Goal: Task Accomplishment & Management: Use online tool/utility

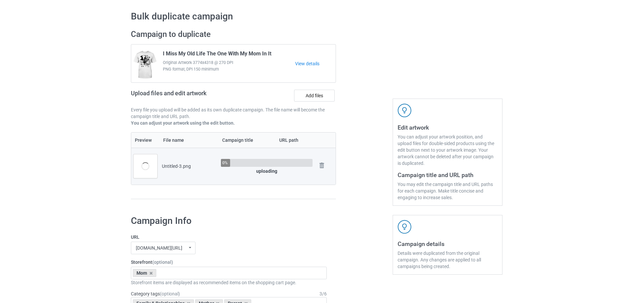
scroll to position [33, 0]
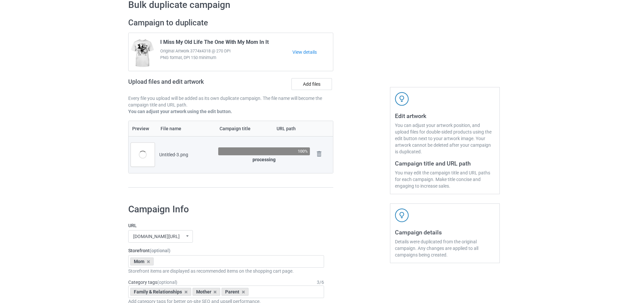
click at [170, 154] on div "Untitled-3.png" at bounding box center [186, 154] width 54 height 7
click at [193, 154] on div "Untitled-3.png" at bounding box center [186, 154] width 54 height 7
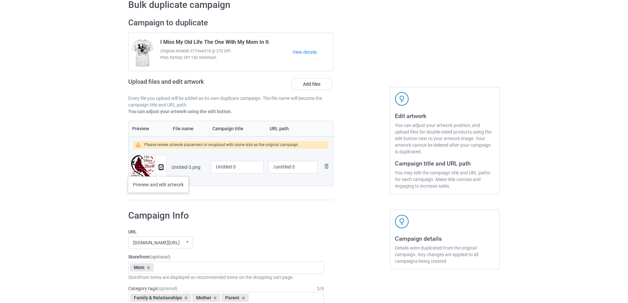
click at [159, 169] on img at bounding box center [161, 167] width 4 height 4
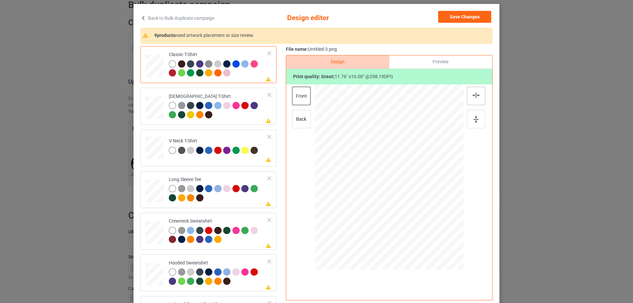
click at [477, 94] on img at bounding box center [475, 95] width 7 height 5
click at [234, 117] on div at bounding box center [218, 111] width 99 height 18
click at [478, 91] on div at bounding box center [476, 96] width 18 height 18
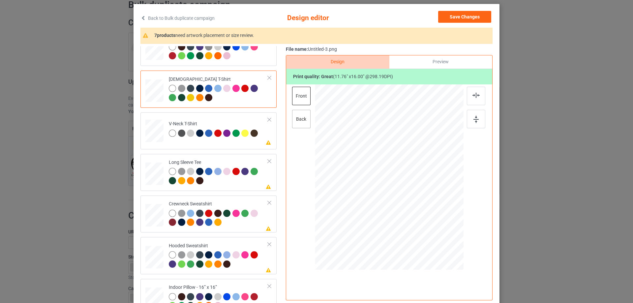
scroll to position [14, 0]
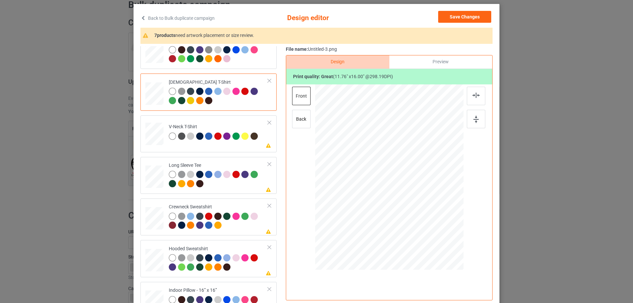
drag, startPoint x: 221, startPoint y: 125, endPoint x: 282, endPoint y: 117, distance: 61.2
click at [221, 125] on div "V-Neck T-Shirt" at bounding box center [214, 131] width 91 height 15
click at [468, 98] on div at bounding box center [476, 96] width 18 height 18
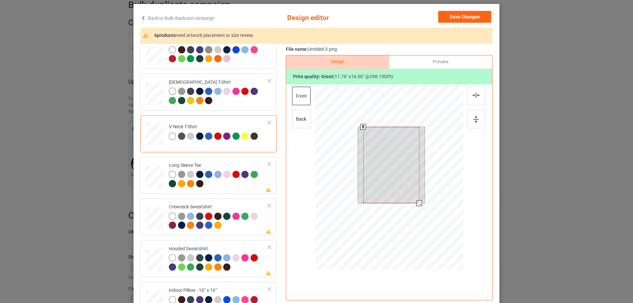
click at [381, 167] on div at bounding box center [391, 165] width 56 height 76
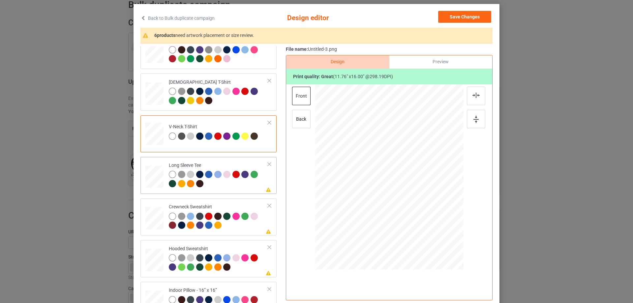
click at [227, 190] on td "Please review artwork placement Long Sleeve Tee" at bounding box center [218, 176] width 106 height 32
click at [397, 156] on div at bounding box center [393, 161] width 46 height 63
click at [238, 233] on td "Please review artwork placement Crewneck Sweatshirt" at bounding box center [218, 217] width 106 height 32
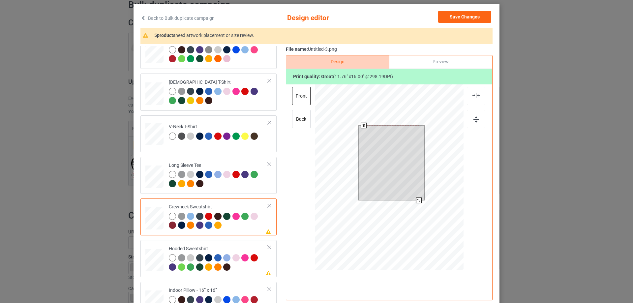
click at [407, 161] on div at bounding box center [391, 163] width 55 height 75
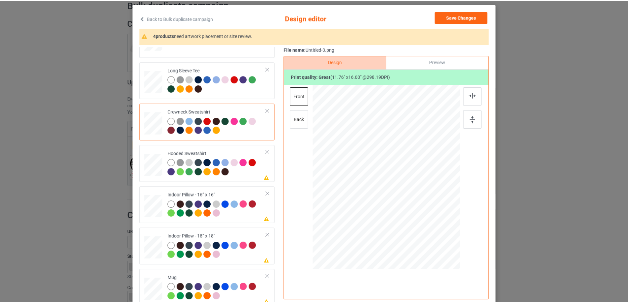
scroll to position [113, 0]
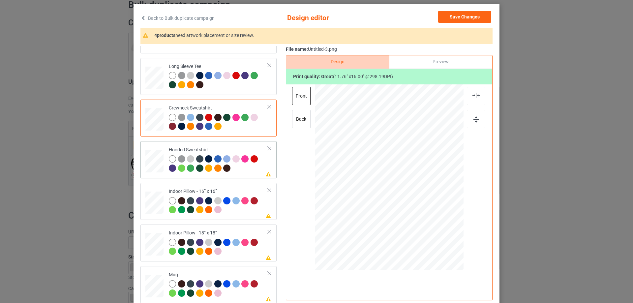
click at [249, 169] on div at bounding box center [218, 164] width 99 height 18
click at [399, 158] on div at bounding box center [391, 160] width 45 height 61
click at [227, 219] on div "Please review artwork placement Indoor Pillow - 16” x 16”" at bounding box center [208, 201] width 136 height 37
click at [306, 114] on div "back" at bounding box center [301, 119] width 18 height 18
click at [301, 96] on div "front" at bounding box center [301, 96] width 18 height 18
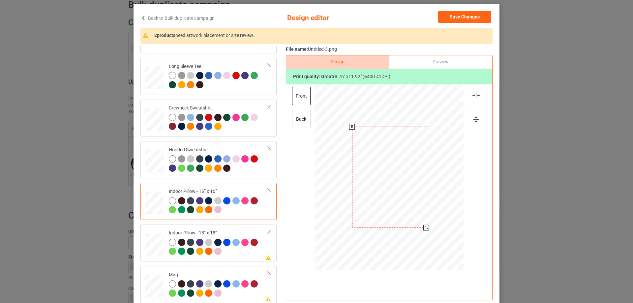
drag, startPoint x: 431, startPoint y: 237, endPoint x: 427, endPoint y: 224, distance: 13.4
click at [427, 224] on div at bounding box center [389, 177] width 148 height 148
click at [444, 61] on div "Preview" at bounding box center [440, 61] width 103 height 13
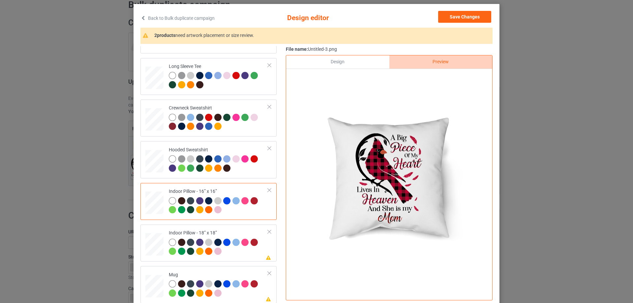
click at [338, 63] on div "Design" at bounding box center [337, 61] width 103 height 13
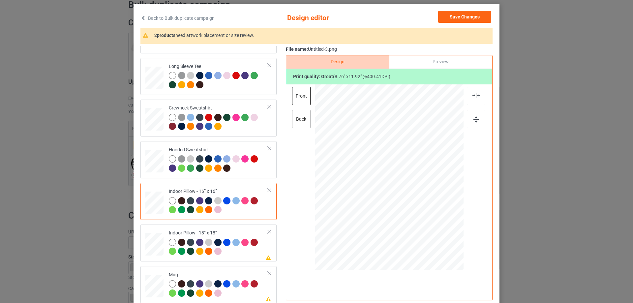
click at [302, 127] on div "back" at bounding box center [301, 119] width 18 height 18
drag, startPoint x: 428, startPoint y: 239, endPoint x: 422, endPoint y: 228, distance: 12.2
click at [424, 228] on div at bounding box center [427, 228] width 6 height 6
click at [210, 230] on div "Indoor Pillow - 18” x 18”" at bounding box center [218, 242] width 99 height 25
drag, startPoint x: 431, startPoint y: 237, endPoint x: 424, endPoint y: 227, distance: 12.3
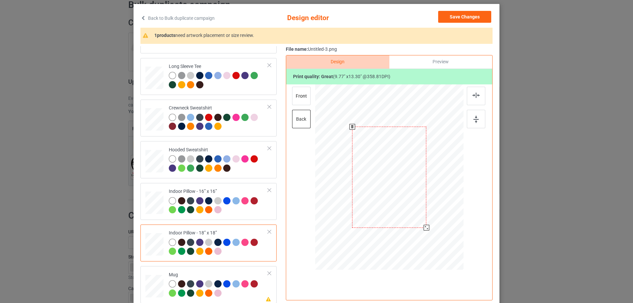
click at [424, 227] on div at bounding box center [427, 228] width 6 height 6
click at [299, 94] on div "front" at bounding box center [301, 96] width 18 height 18
drag, startPoint x: 430, startPoint y: 237, endPoint x: 425, endPoint y: 228, distance: 10.8
click at [425, 228] on div at bounding box center [427, 229] width 6 height 6
click at [189, 269] on td "Please review artwork placement Mug" at bounding box center [218, 285] width 106 height 32
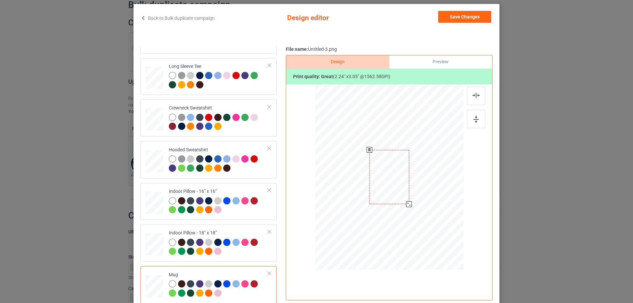
drag, startPoint x: 430, startPoint y: 239, endPoint x: 415, endPoint y: 196, distance: 45.3
click at [415, 196] on div at bounding box center [389, 177] width 148 height 62
drag, startPoint x: 423, startPoint y: 189, endPoint x: 435, endPoint y: 189, distance: 12.9
click at [435, 189] on div at bounding box center [430, 177] width 40 height 54
click at [477, 120] on div at bounding box center [476, 119] width 18 height 18
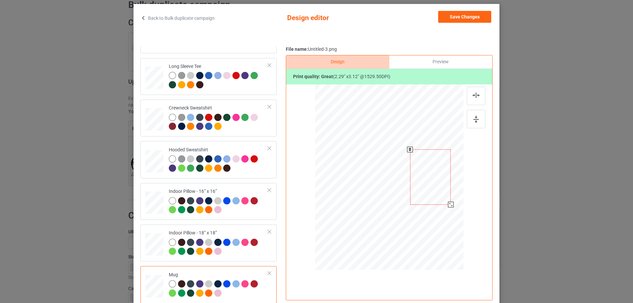
click at [448, 206] on div at bounding box center [451, 205] width 6 height 6
click at [461, 19] on button "Save Changes" at bounding box center [464, 17] width 53 height 12
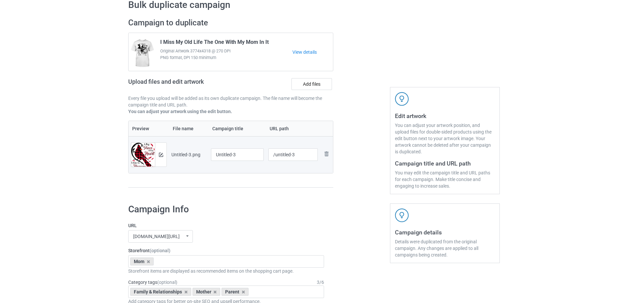
click at [235, 148] on td "Untitled-3" at bounding box center [237, 154] width 57 height 37
click at [240, 155] on input "Untitled-3" at bounding box center [237, 154] width 53 height 13
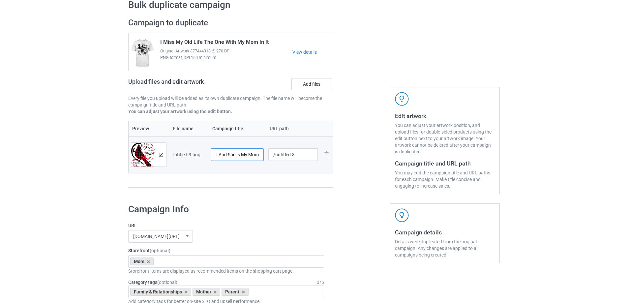
type input "A Big Piece Of My Heart Lives In Heaven And She Is My Mom"
click at [287, 152] on input "/untitled-3" at bounding box center [293, 154] width 50 height 13
drag, startPoint x: 274, startPoint y: 155, endPoint x: 300, endPoint y: 153, distance: 25.8
click at [300, 153] on input "/untitled-3" at bounding box center [293, 154] width 50 height 13
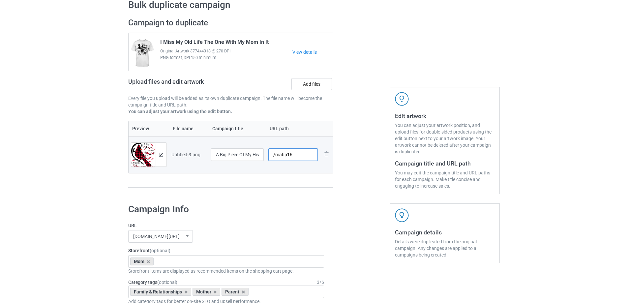
click at [307, 161] on input "/mabp16" at bounding box center [293, 154] width 50 height 13
type input "/mabp16"
click at [353, 177] on div at bounding box center [361, 106] width 47 height 186
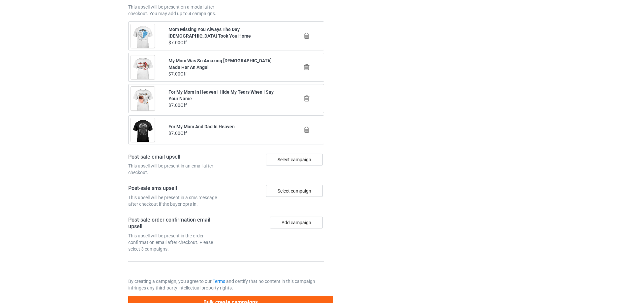
scroll to position [758, 0]
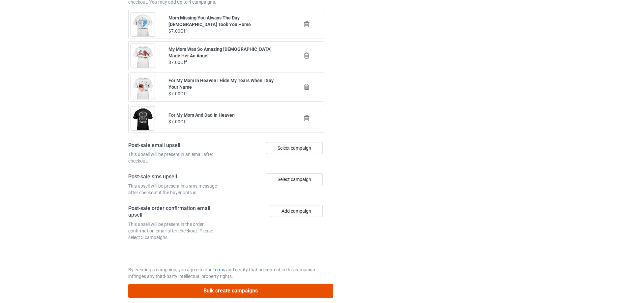
click at [241, 297] on button "Bulk create campaigns" at bounding box center [230, 291] width 205 height 14
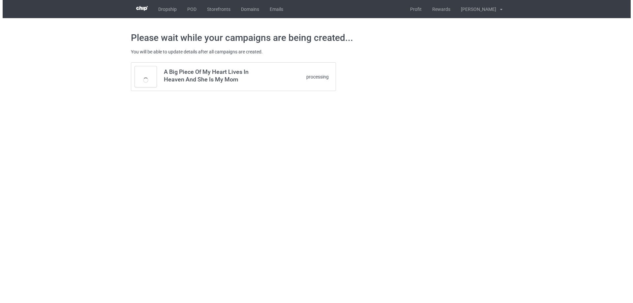
scroll to position [0, 0]
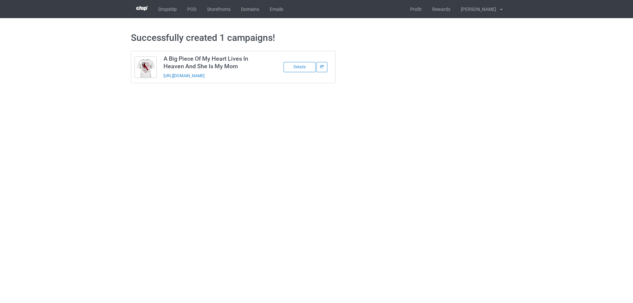
drag, startPoint x: 262, startPoint y: 78, endPoint x: 162, endPoint y: 78, distance: 100.5
click at [162, 78] on td "A Big Piece Of My Heart Lives In Heaven And She Is My Mom [URL][DOMAIN_NAME]" at bounding box center [215, 67] width 111 height 32
click at [181, 120] on body "Dropship POD Storefronts Domains Emails Profit Rewards [PERSON_NAME] Settings L…" at bounding box center [316, 151] width 633 height 303
drag, startPoint x: 257, startPoint y: 74, endPoint x: 157, endPoint y: 85, distance: 100.4
click at [157, 85] on div "A Big Piece Of My Heart Lives In Heaven And She Is My Mom [URL][DOMAIN_NAME] De…" at bounding box center [233, 67] width 214 height 42
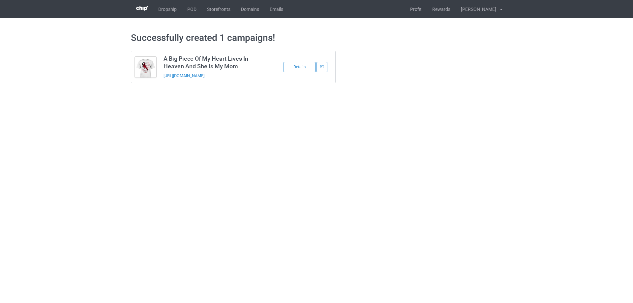
click at [161, 84] on div "A Big Piece Of My Heart Lives In Heaven And She Is My Mom [URL][DOMAIN_NAME] De…" at bounding box center [233, 67] width 214 height 42
drag, startPoint x: 162, startPoint y: 77, endPoint x: 258, endPoint y: 77, distance: 95.6
click at [258, 77] on td "A Big Piece Of My Heart Lives In Heaven And She Is My Mom [URL][DOMAIN_NAME]" at bounding box center [215, 67] width 111 height 32
copy link "[URL][DOMAIN_NAME]"
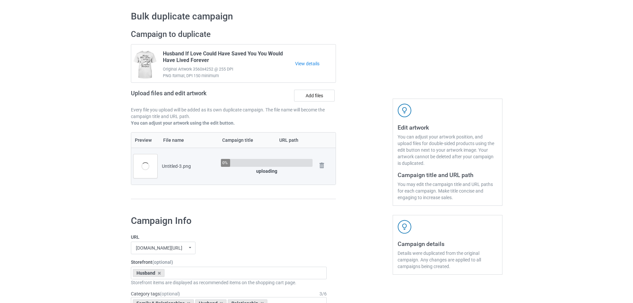
scroll to position [33, 0]
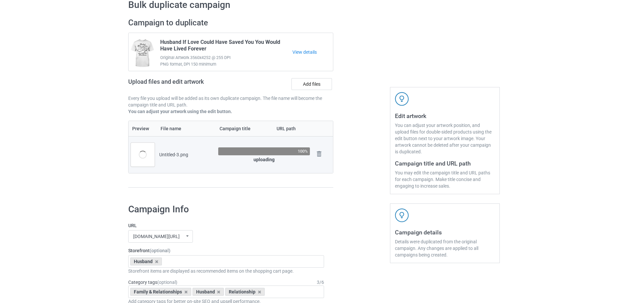
click at [362, 194] on div at bounding box center [361, 106] width 47 height 186
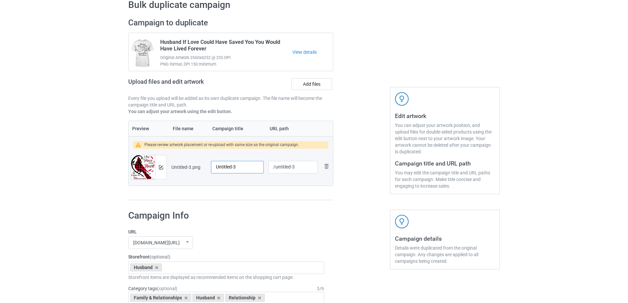
click at [234, 168] on input "Untitled-3" at bounding box center [237, 167] width 53 height 13
click at [159, 167] on img at bounding box center [161, 167] width 4 height 4
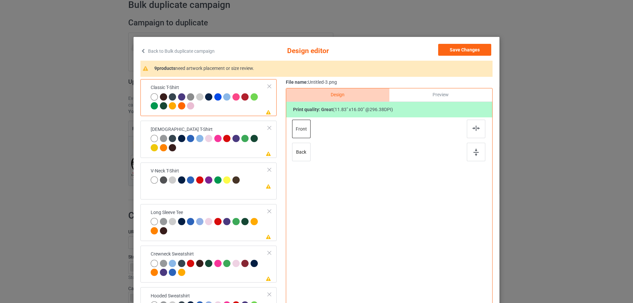
click at [282, 170] on div "Please review artwork placement Classic T-Shirt Please review artwork placement…" at bounding box center [316, 207] width 352 height 257
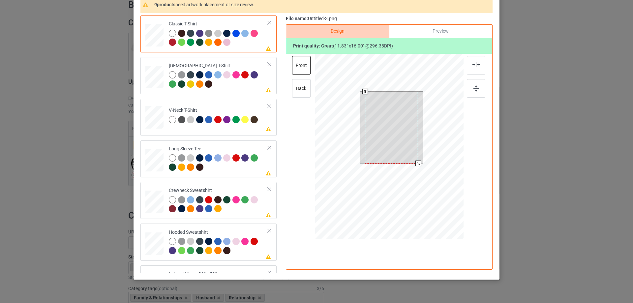
scroll to position [66, 0]
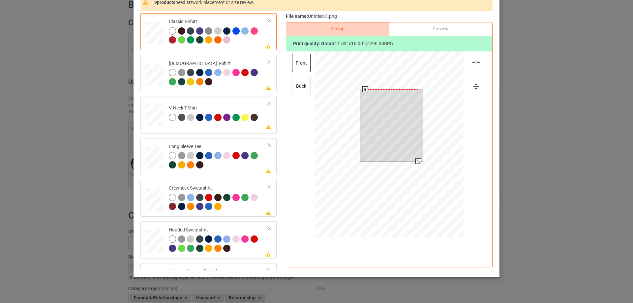
click at [396, 136] on div at bounding box center [391, 125] width 53 height 72
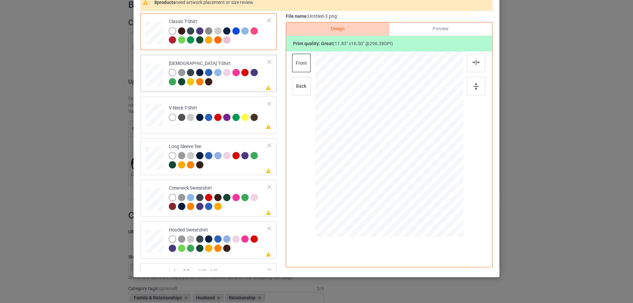
click at [241, 84] on div at bounding box center [218, 78] width 99 height 18
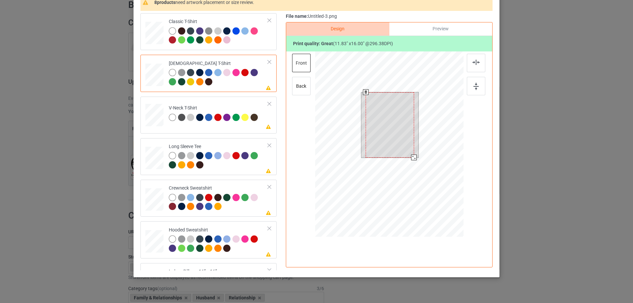
click at [366, 116] on div at bounding box center [390, 124] width 48 height 65
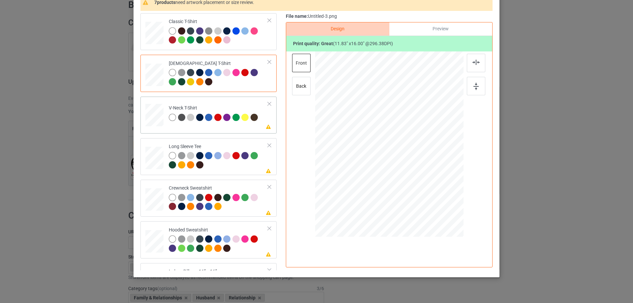
click at [244, 128] on td "Please review artwork placement V-Neck T-Shirt" at bounding box center [218, 113] width 106 height 29
click at [379, 122] on div at bounding box center [389, 136] width 171 height 171
click at [389, 124] on div at bounding box center [391, 132] width 56 height 76
click at [242, 169] on div at bounding box center [218, 161] width 99 height 18
click at [407, 130] on div at bounding box center [392, 128] width 47 height 63
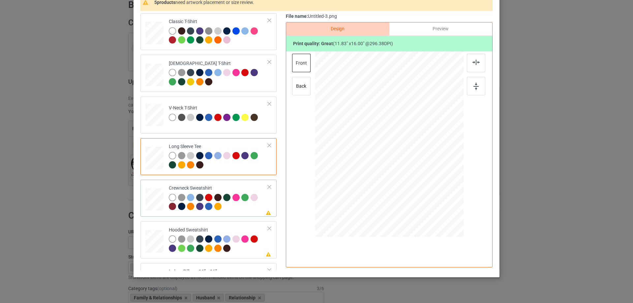
click at [246, 215] on div "Please review artwork placement Crewneck Sweatshirt" at bounding box center [208, 198] width 136 height 37
click at [393, 136] on div at bounding box center [391, 130] width 55 height 75
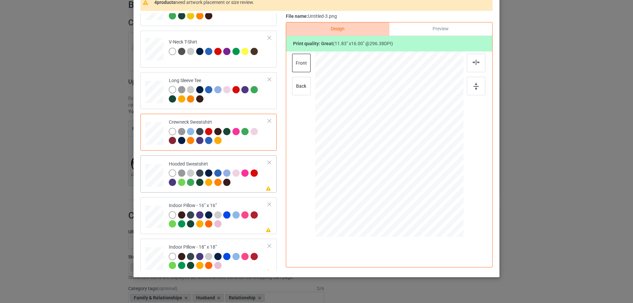
click at [243, 187] on div at bounding box center [218, 178] width 99 height 18
click at [408, 132] on div at bounding box center [390, 127] width 45 height 61
click at [234, 226] on div at bounding box center [218, 220] width 99 height 18
drag, startPoint x: 430, startPoint y: 203, endPoint x: 422, endPoint y: 191, distance: 14.1
click at [422, 191] on div at bounding box center [425, 193] width 6 height 6
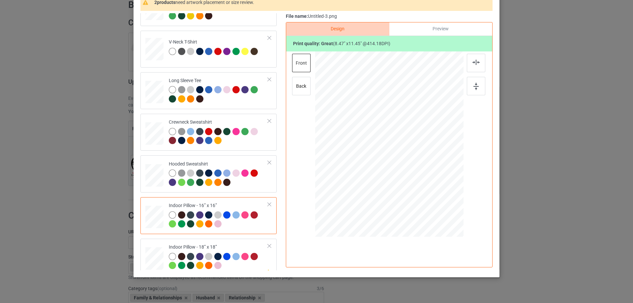
click at [445, 34] on div "Preview" at bounding box center [440, 28] width 103 height 13
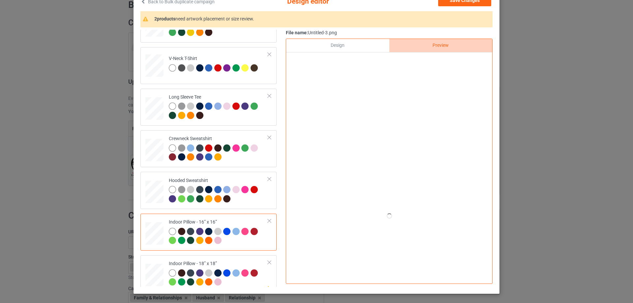
scroll to position [33, 0]
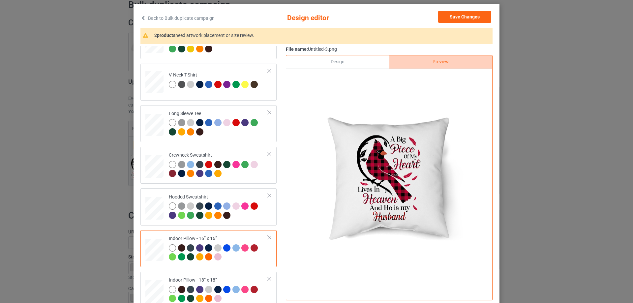
click at [361, 64] on div "Design" at bounding box center [337, 61] width 103 height 13
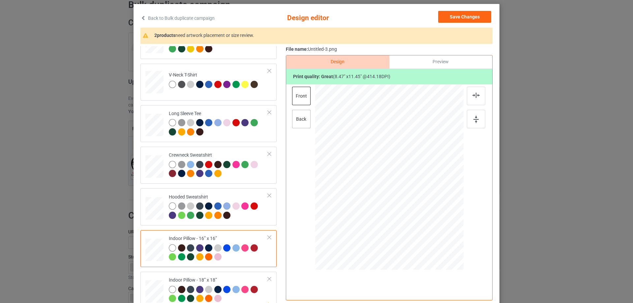
click at [301, 125] on div "back" at bounding box center [301, 119] width 18 height 18
drag, startPoint x: 430, startPoint y: 238, endPoint x: 426, endPoint y: 226, distance: 13.0
click at [426, 226] on div at bounding box center [426, 227] width 6 height 6
click at [247, 271] on div "Classic T-Shirt Ladies T-Shirt V-Neck T-Shirt Long Sleeve Tee Crewneck Sweatshi…" at bounding box center [210, 165] width 141 height 370
click at [243, 276] on td "Please review artwork placement Indoor Pillow - 18” x 18”" at bounding box center [218, 290] width 106 height 32
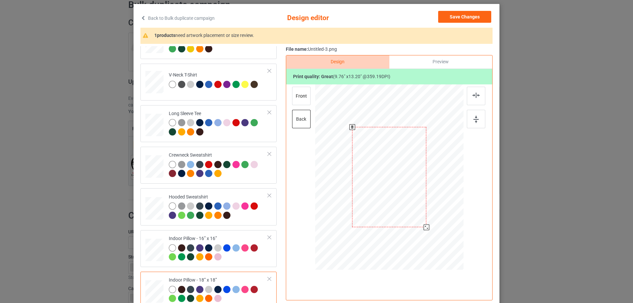
drag, startPoint x: 433, startPoint y: 237, endPoint x: 425, endPoint y: 227, distance: 12.5
click at [425, 227] on div at bounding box center [427, 227] width 6 height 6
click at [307, 98] on div "front" at bounding box center [301, 96] width 18 height 18
drag, startPoint x: 430, startPoint y: 236, endPoint x: 425, endPoint y: 226, distance: 11.5
click at [425, 226] on div at bounding box center [427, 228] width 6 height 6
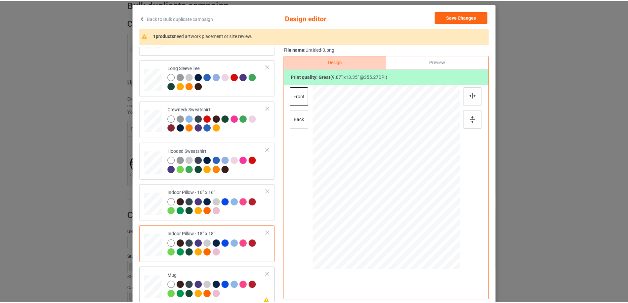
scroll to position [113, 0]
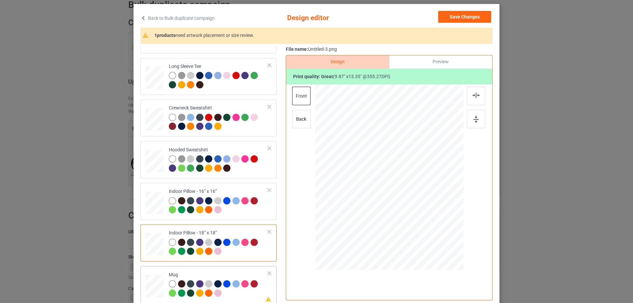
click at [213, 277] on div "Mug" at bounding box center [218, 284] width 99 height 25
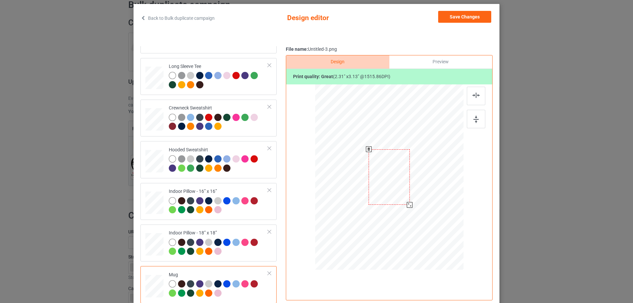
click at [417, 193] on div at bounding box center [389, 177] width 148 height 62
click at [440, 190] on div at bounding box center [430, 176] width 41 height 55
click at [473, 113] on div at bounding box center [476, 119] width 18 height 18
click at [468, 18] on button "Save Changes" at bounding box center [464, 17] width 53 height 12
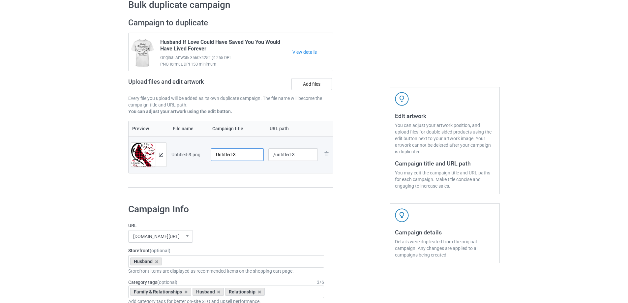
click at [225, 152] on input "Untitled-3" at bounding box center [237, 154] width 53 height 13
type input "A Big Piece Of My Heart Lives In Heaven And He Is My Husband"
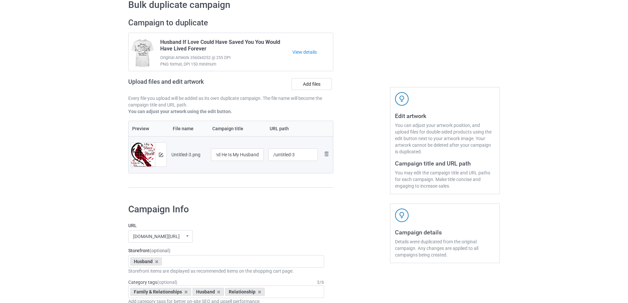
click at [281, 191] on div "Campaign to duplicate Husband If Love Could Have Saved You You Would Have Lived…" at bounding box center [231, 106] width 214 height 186
drag, startPoint x: 275, startPoint y: 154, endPoint x: 304, endPoint y: 154, distance: 29.3
click at [304, 154] on input "/untitled-3" at bounding box center [293, 154] width 50 height 13
type input "/habp19"
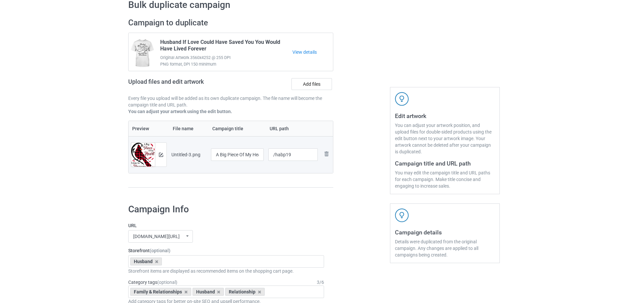
click at [306, 188] on div at bounding box center [230, 187] width 205 height 1
drag, startPoint x: 235, startPoint y: 159, endPoint x: 287, endPoint y: 157, distance: 52.4
click at [287, 157] on tr "Preview and edit artwork Untitled-3.png A Big Piece Of My Heart Lives In Heaven…" at bounding box center [231, 154] width 204 height 37
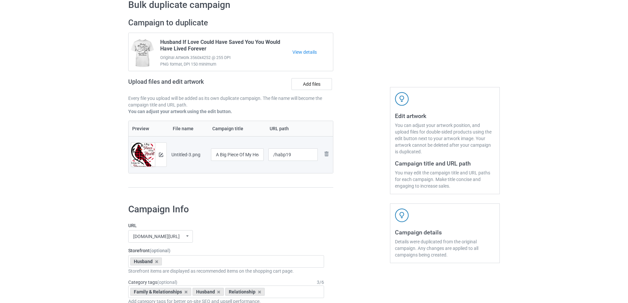
click at [240, 167] on td "A Big Piece Of My Heart Lives In Heaven And He Is My Husband" at bounding box center [237, 154] width 57 height 37
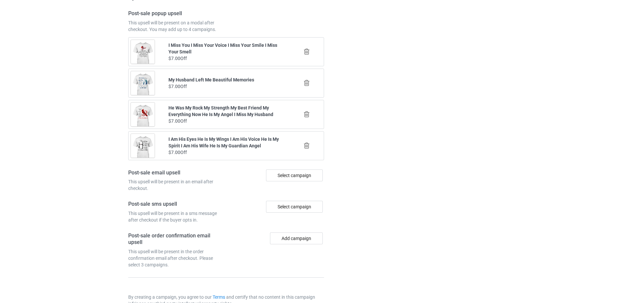
scroll to position [767, 0]
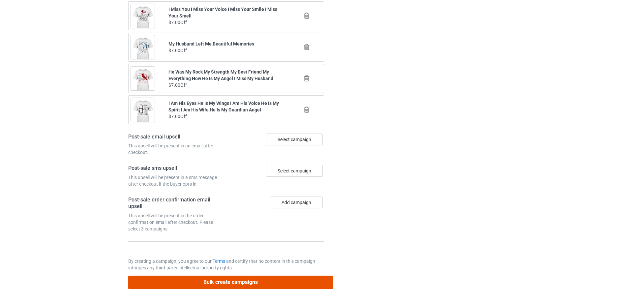
click at [266, 281] on button "Bulk create campaigns" at bounding box center [230, 283] width 205 height 14
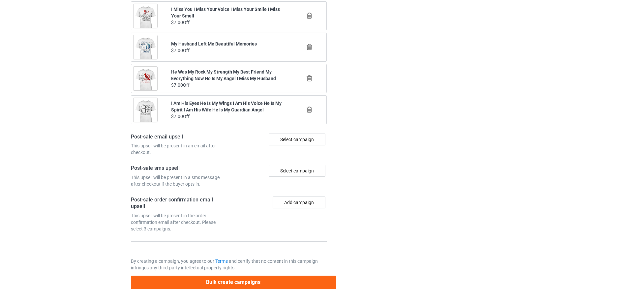
scroll to position [0, 0]
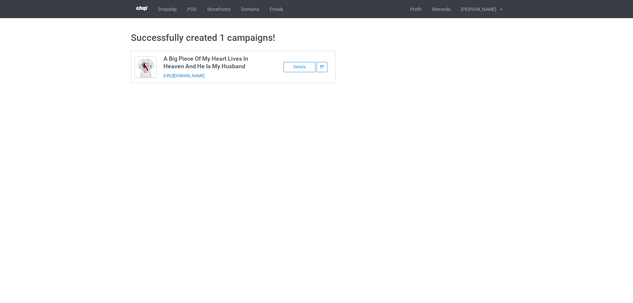
drag, startPoint x: 234, startPoint y: 78, endPoint x: 160, endPoint y: 81, distance: 74.2
click at [160, 81] on td "A Big Piece Of My Heart Lives In Heaven And He Is My Husband https://www.sendin…" at bounding box center [215, 67] width 111 height 32
copy link "https://www.sendinglovetoheaven.com/habp19"
click at [572, 148] on body "Dropship POD Storefronts Domains Emails Profit Rewards Đỗ Cao Thái Settings Log…" at bounding box center [316, 151] width 633 height 303
